Goal: Find specific page/section: Find specific page/section

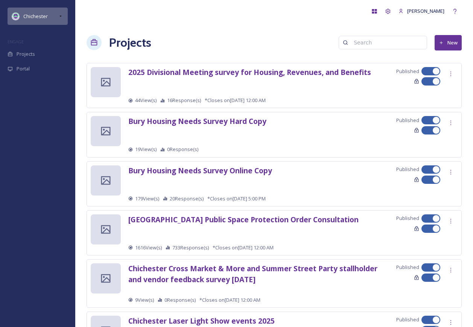
click at [53, 14] on div "Chichester" at bounding box center [38, 16] width 60 height 17
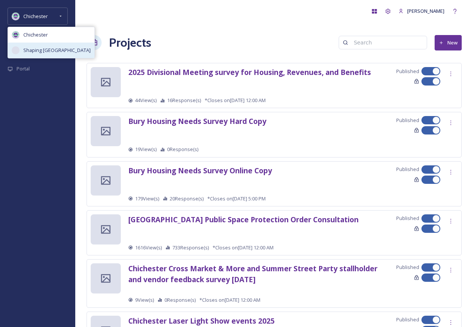
click at [57, 47] on span "Shaping [GEOGRAPHIC_DATA]" at bounding box center [56, 50] width 67 height 7
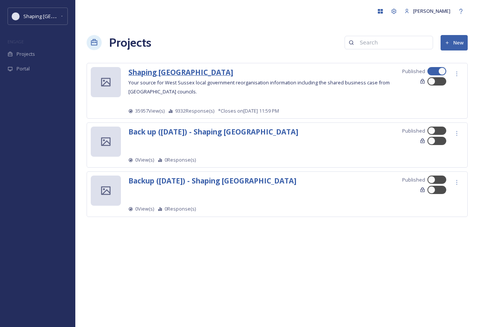
click at [160, 70] on strong "Shaping [GEOGRAPHIC_DATA]" at bounding box center [180, 72] width 105 height 10
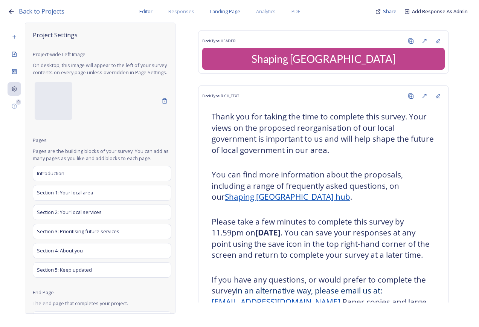
click at [231, 13] on span "Landing Page" at bounding box center [225, 11] width 30 height 7
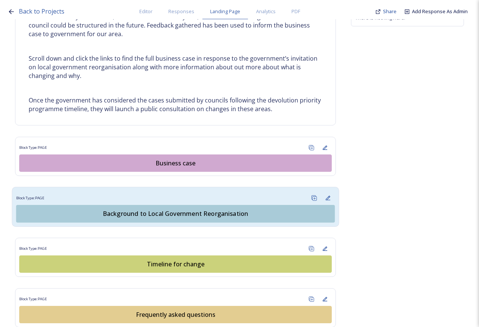
scroll to position [490, 0]
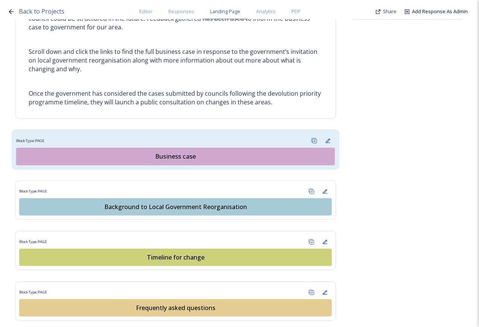
click at [162, 157] on div "Business case" at bounding box center [175, 156] width 310 height 9
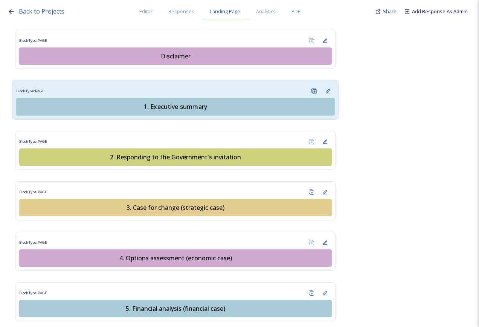
scroll to position [866, 0]
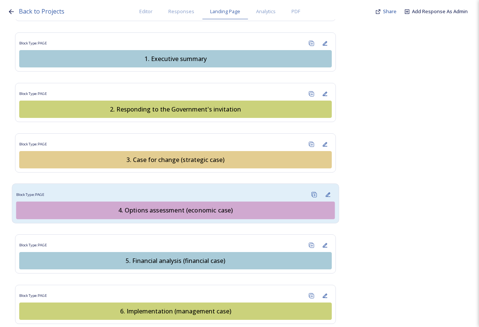
click at [179, 206] on div "4. Options assessment (economic case)" at bounding box center [175, 210] width 310 height 9
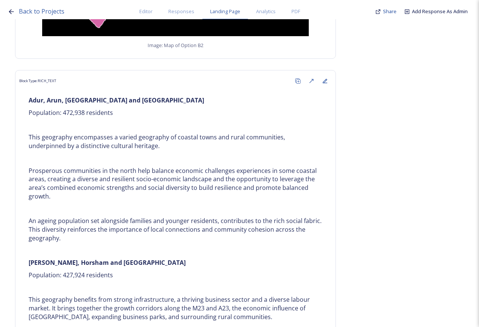
scroll to position [2411, 0]
